Goal: Check status: Check status

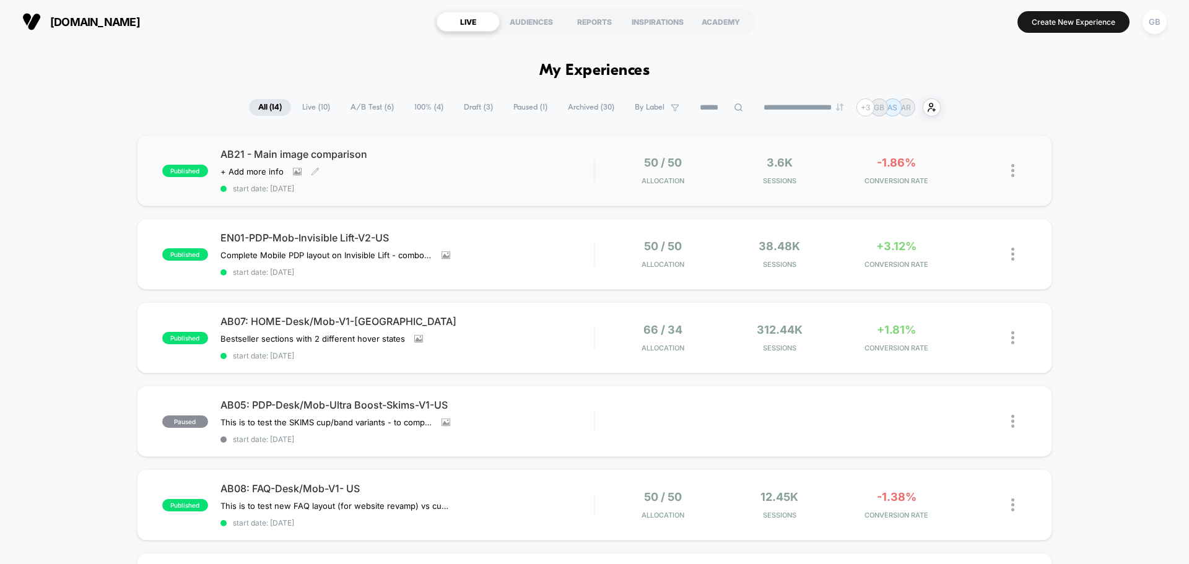
click at [555, 178] on div "AB21 - Main image comparison Click to view images Click to edit experience deta…" at bounding box center [406, 170] width 373 height 45
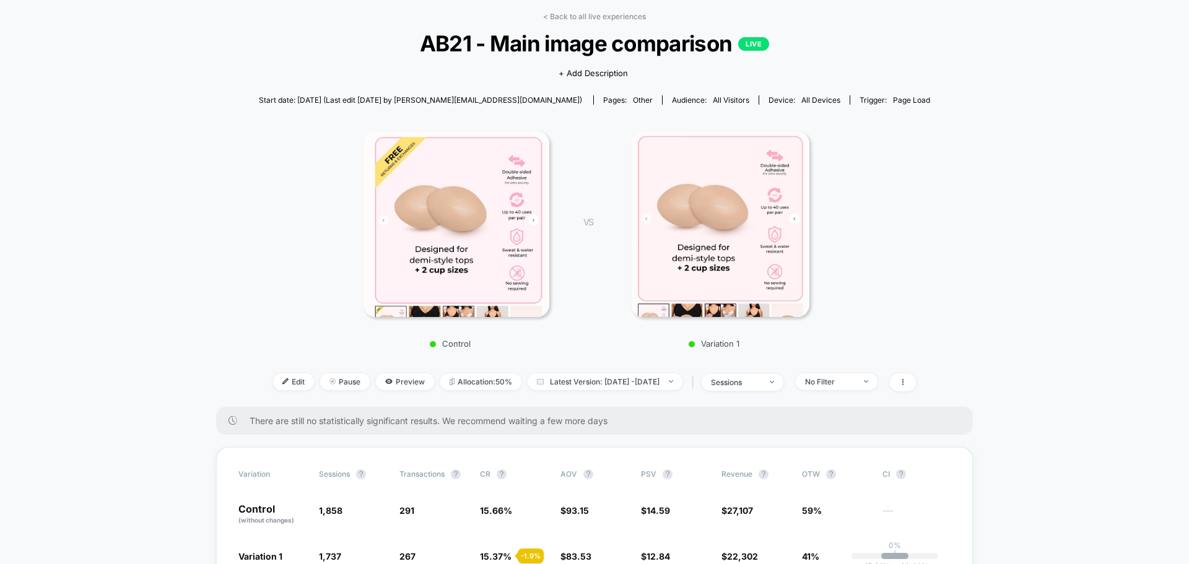
scroll to position [186, 0]
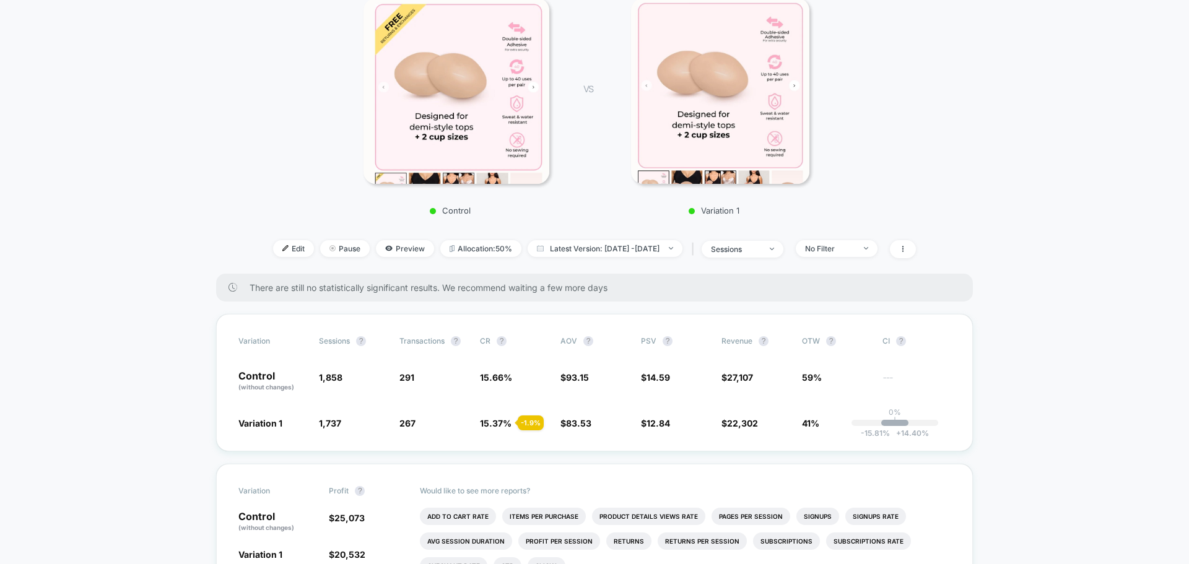
click at [930, 158] on div "< Back to all live experiences AB21 - Main image comparison LIVE Click to view …" at bounding box center [594, 76] width 671 height 395
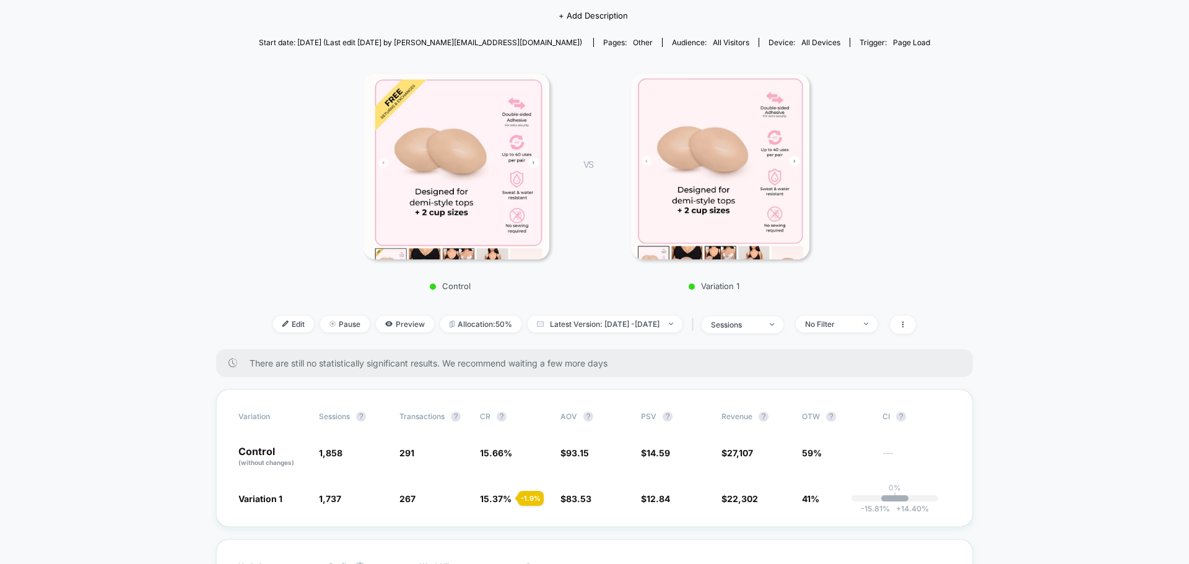
scroll to position [0, 0]
